Goal: Task Accomplishment & Management: Use online tool/utility

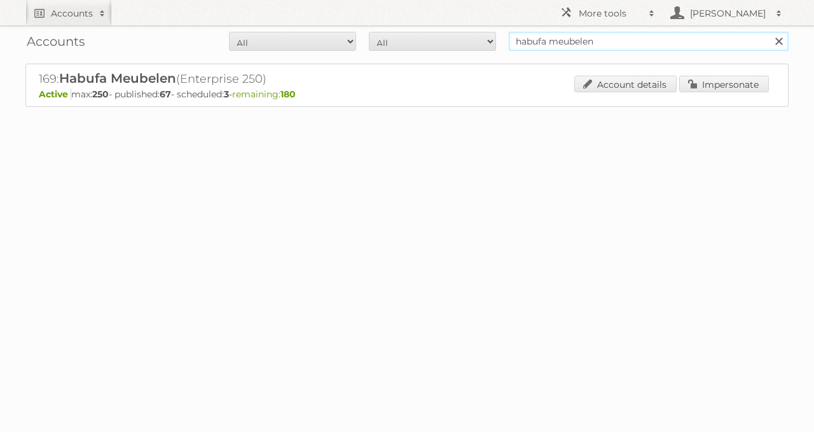
click at [575, 43] on input "habufa meubelen" at bounding box center [649, 41] width 280 height 19
type input "h"
type input "karabijn"
click at [769, 32] on input "Search" at bounding box center [778, 41] width 19 height 19
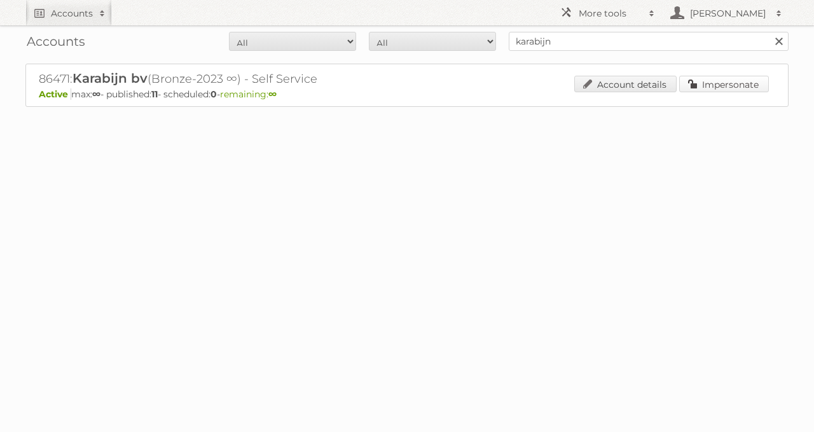
click at [734, 88] on link "Impersonate" at bounding box center [725, 84] width 90 height 17
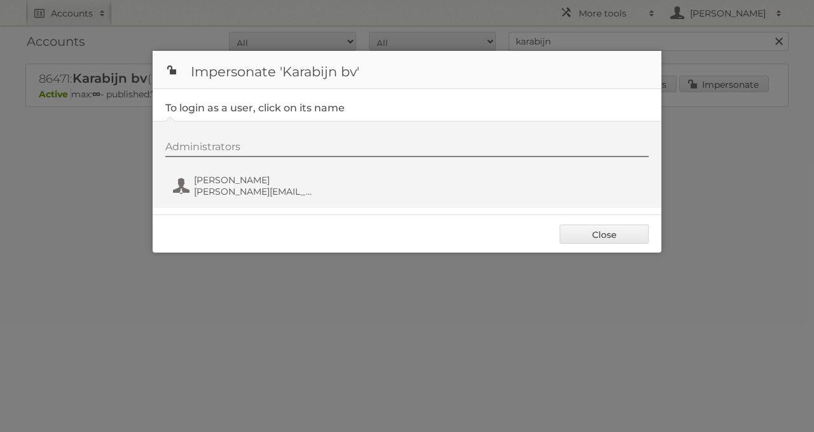
click at [202, 167] on div "Administrators [PERSON_NAME] [PERSON_NAME][EMAIL_ADDRESS][DOMAIN_NAME]" at bounding box center [413, 171] width 496 height 61
click at [217, 180] on span "Frank Verheijden" at bounding box center [255, 179] width 123 height 11
